Goal: Task Accomplishment & Management: Manage account settings

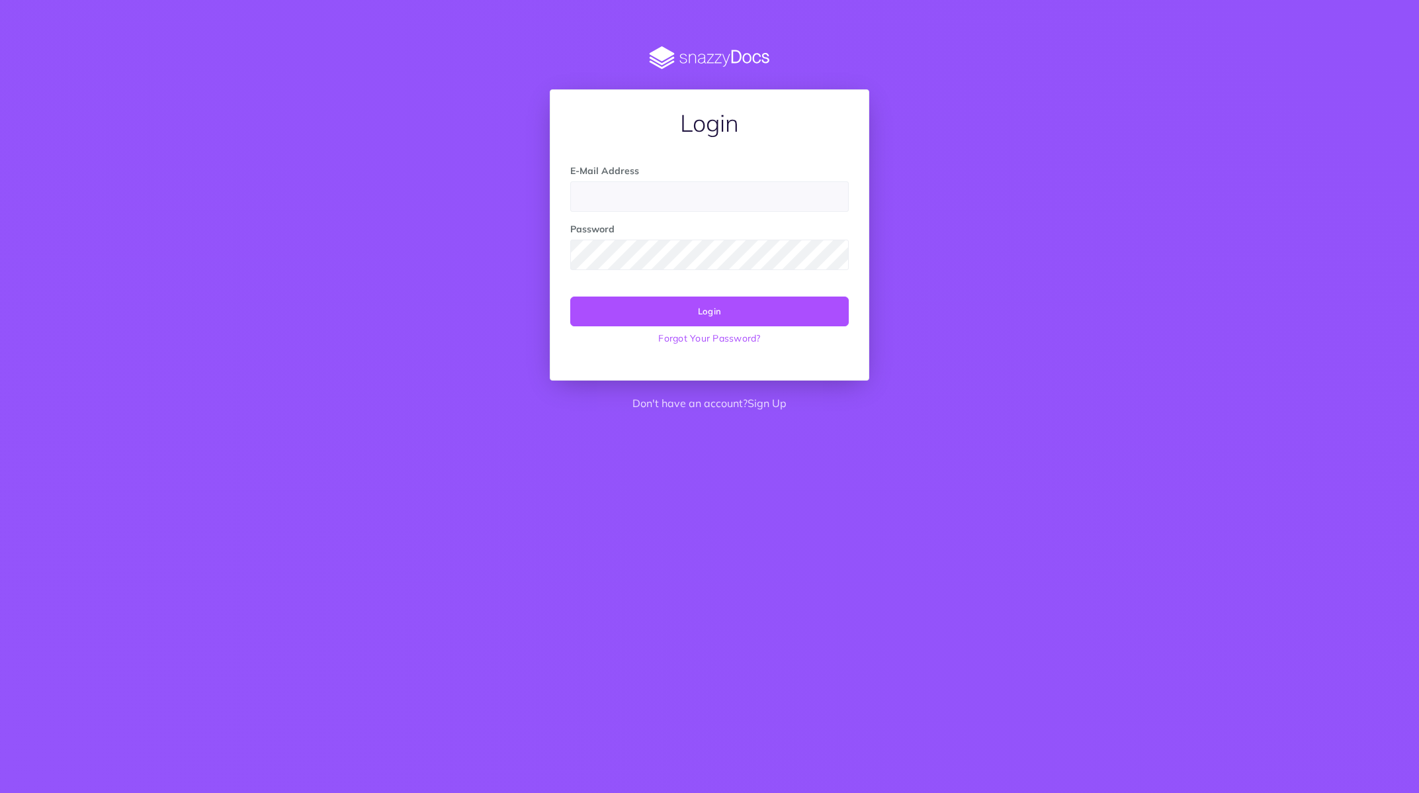
type input "[PERSON_NAME][EMAIL_ADDRESS][DOMAIN_NAME]"
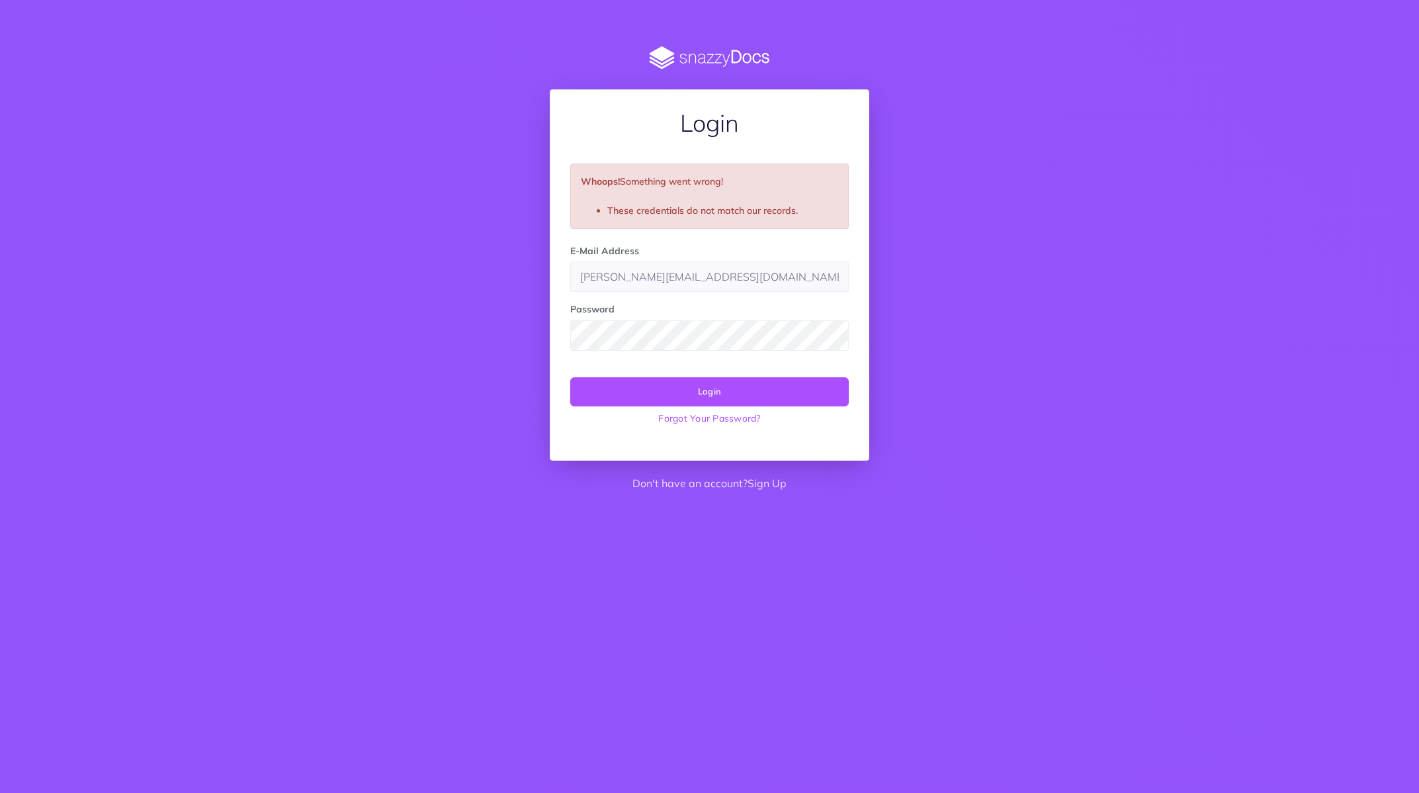
click at [956, 335] on div "Login Whoops! Something went wrong! These credentials do not match our records.…" at bounding box center [709, 272] width 1019 height 453
click at [670, 208] on li "These credentials do not match our records." at bounding box center [722, 210] width 231 height 15
click at [716, 419] on link "Forgot Your Password?" at bounding box center [709, 418] width 279 height 24
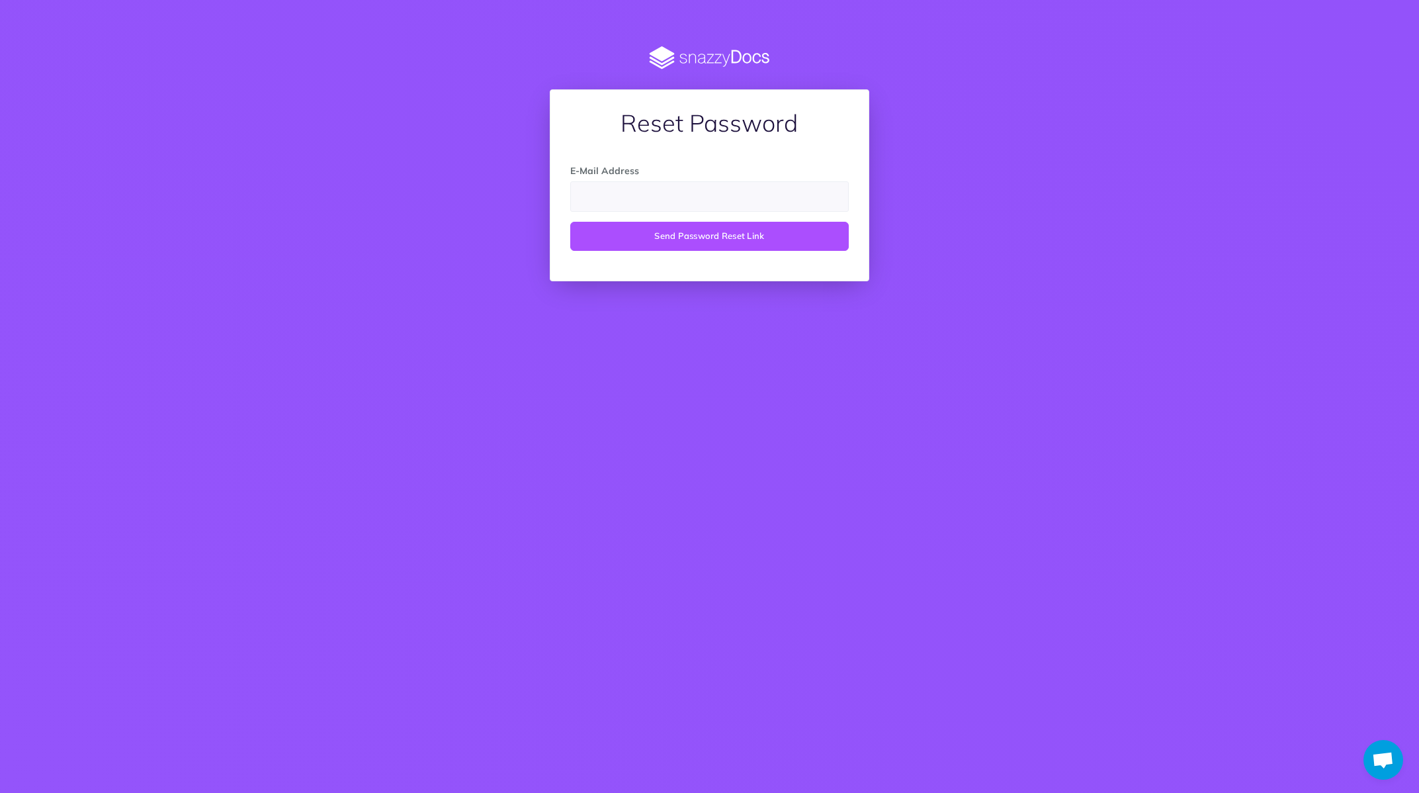
type input "[PERSON_NAME][EMAIL_ADDRESS][DOMAIN_NAME]"
click at [656, 241] on button "Send Password Reset Link" at bounding box center [709, 236] width 279 height 29
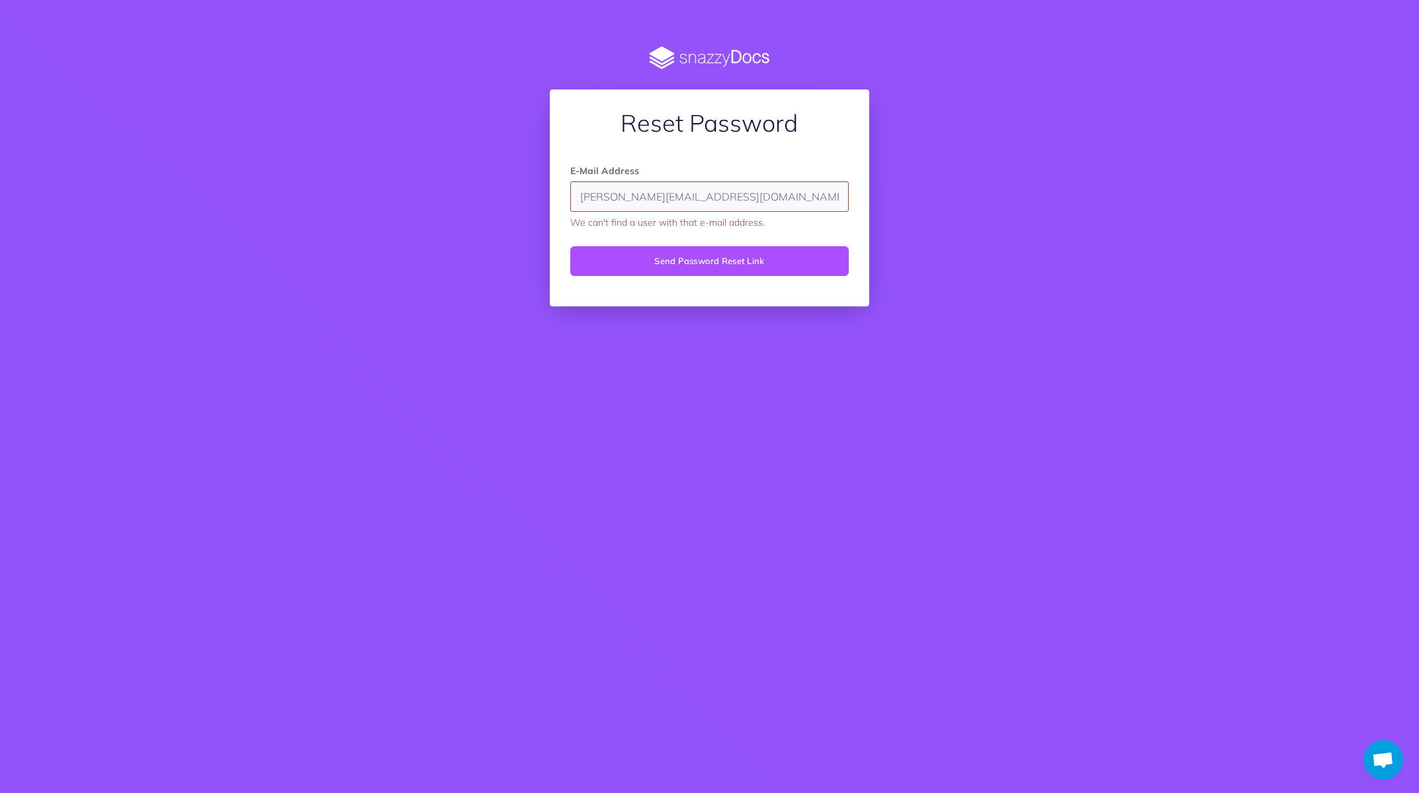
click at [974, 224] on div "Reset Password E-Mail Address gregorio.ghedini@ecommerce-school.it We can't fin…" at bounding box center [709, 183] width 1019 height 275
